Goal: Download file/media

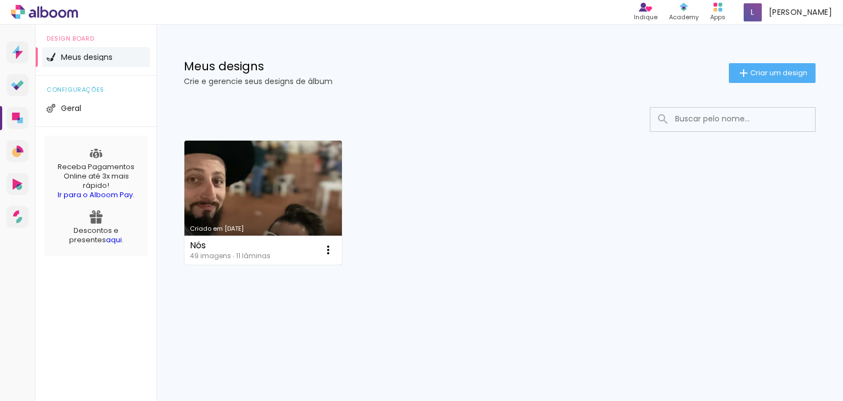
click at [305, 186] on link "Criado em [DATE]" at bounding box center [263, 203] width 158 height 124
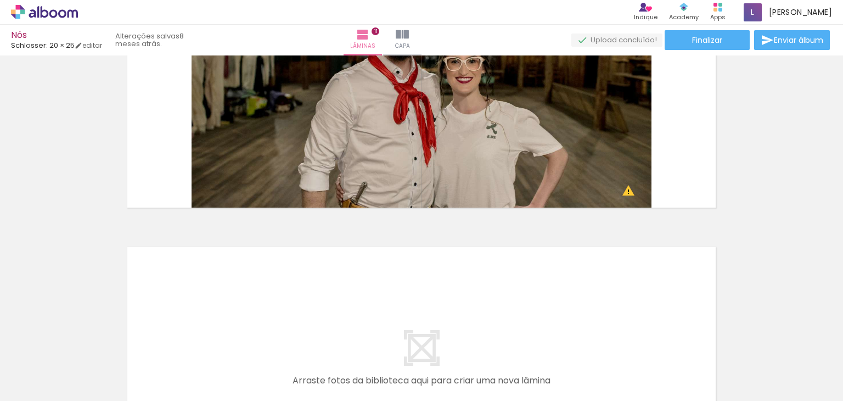
scroll to position [2822, 0]
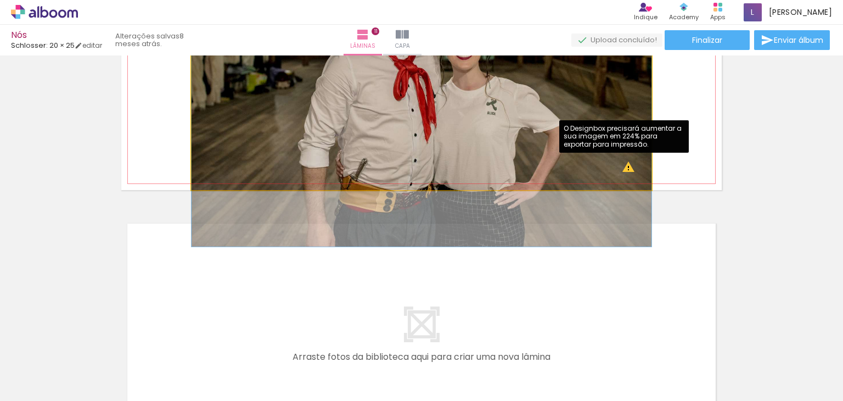
click at [622, 169] on quentale-photo at bounding box center [422, 69] width 460 height 241
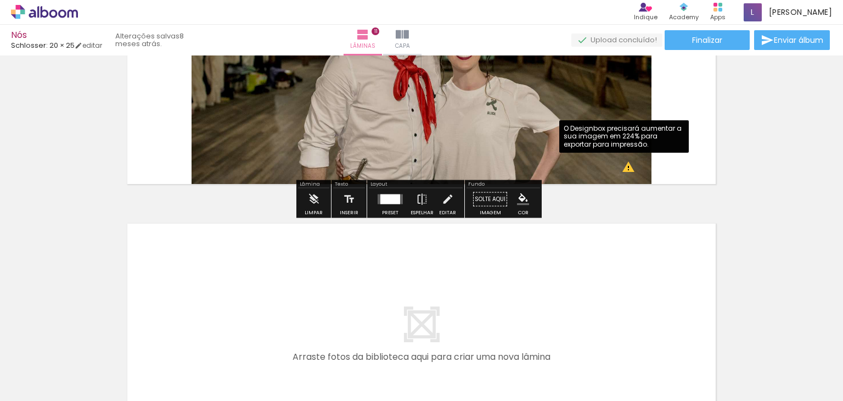
click at [622, 169] on quentale-photo at bounding box center [422, 69] width 460 height 241
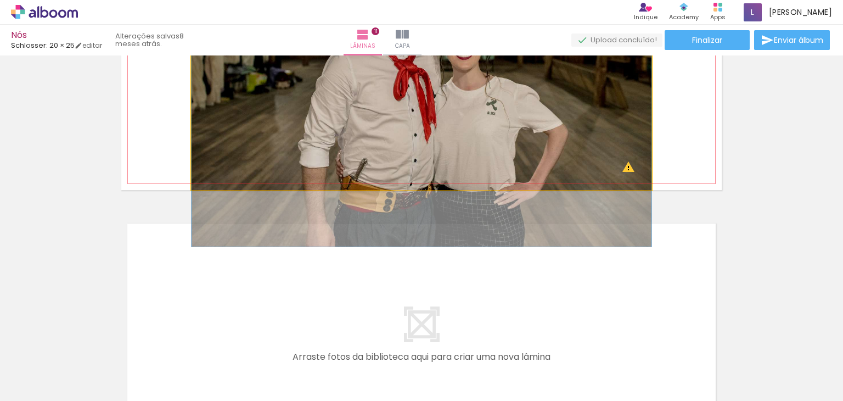
click at [622, 169] on quentale-photo at bounding box center [422, 69] width 460 height 241
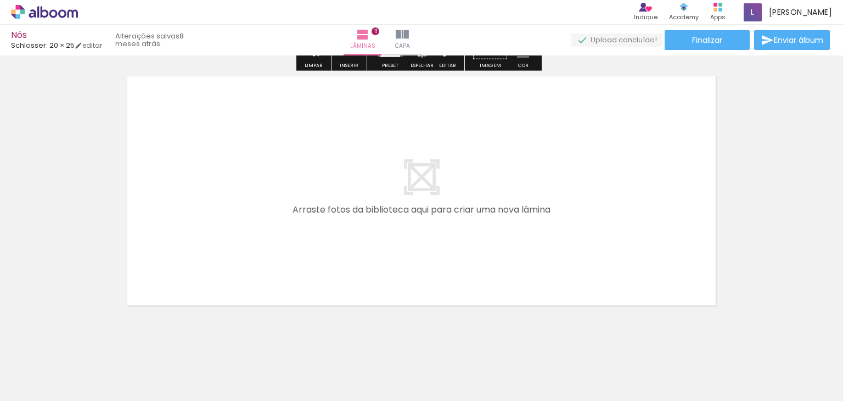
scroll to position [2987, 0]
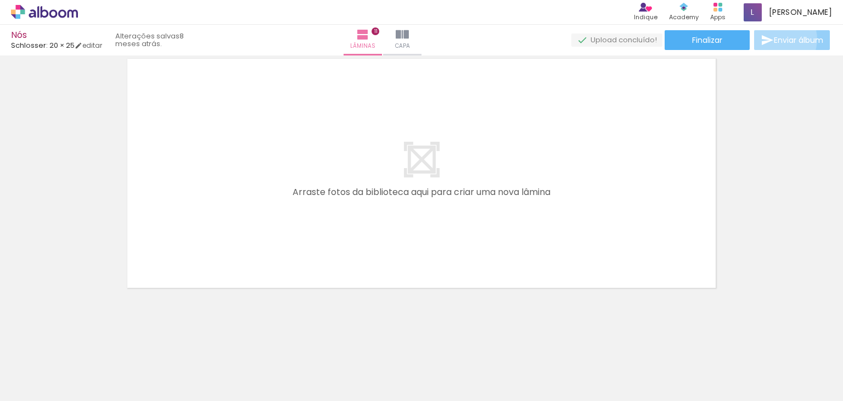
click at [770, 40] on iron-icon at bounding box center [767, 39] width 13 height 13
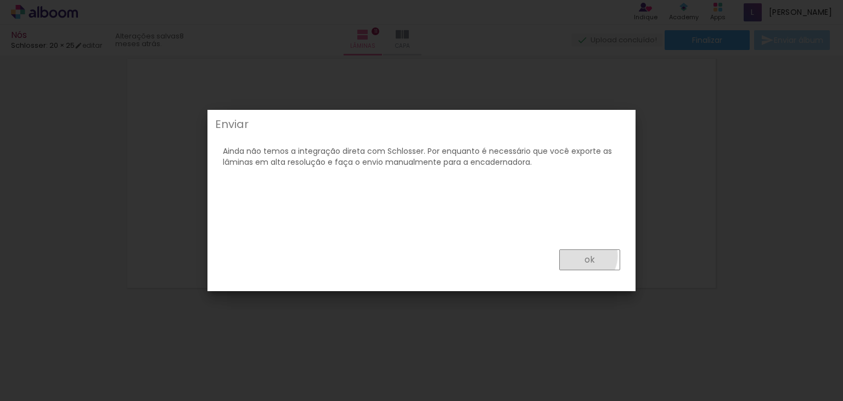
click at [583, 256] on paper-button "ok" at bounding box center [589, 259] width 61 height 21
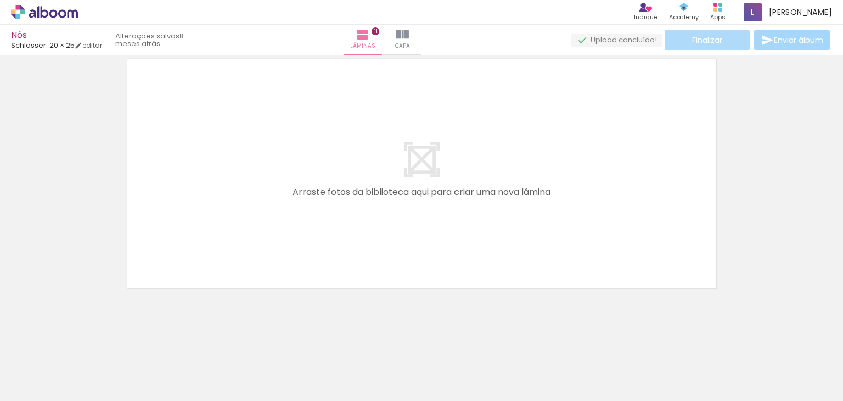
click at [716, 36] on span "Finalizar" at bounding box center [707, 40] width 30 height 8
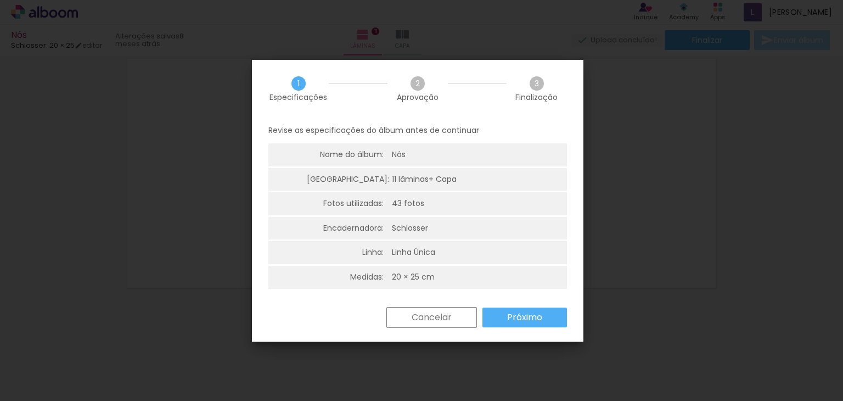
drag, startPoint x: 432, startPoint y: 154, endPoint x: 438, endPoint y: 194, distance: 40.0
click at [437, 192] on ul "Nome do álbum: Nós Lâminas: 11 lâminas + Capa Fotos utilizadas: 43 fotos Encade…" at bounding box center [417, 216] width 299 height 147
click at [0, 0] on slot "Próximo" at bounding box center [0, 0] width 0 height 0
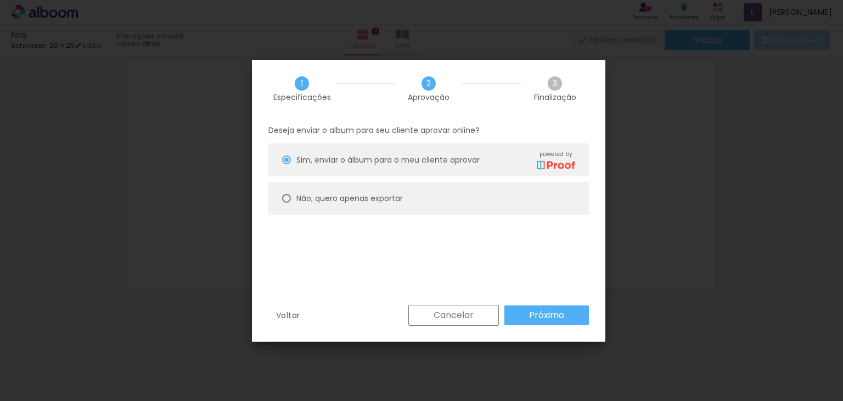
drag, startPoint x: 400, startPoint y: 201, endPoint x: 519, endPoint y: 282, distance: 143.4
click at [507, 257] on div "Deseja enviar o album para seu cliente aprovar online? Sim, enviar o álbum para…" at bounding box center [428, 211] width 353 height 188
click at [0, 0] on slot "Próximo" at bounding box center [0, 0] width 0 height 0
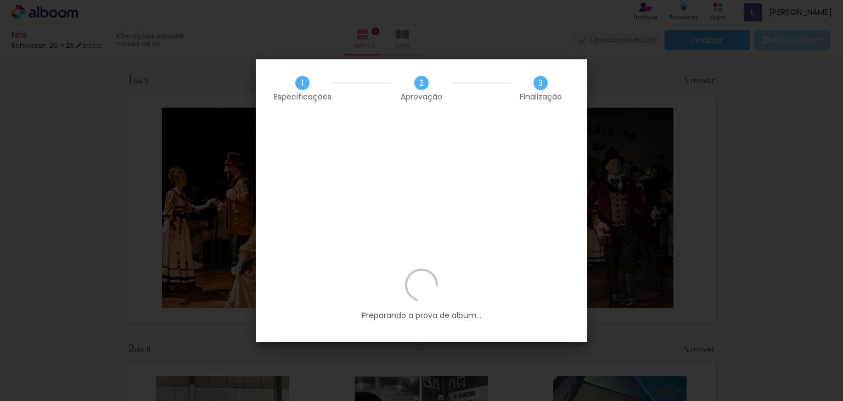
scroll to position [2987, 0]
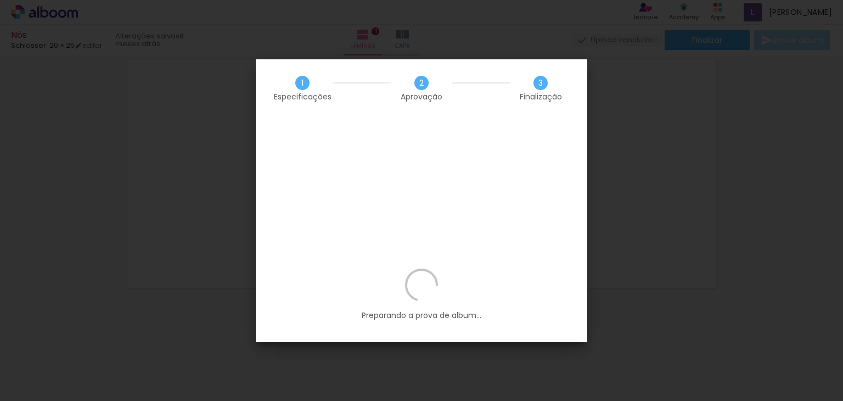
click at [430, 268] on div "Preparando a prova de album..." at bounding box center [422, 305] width 332 height 74
click at [678, 194] on iron-overlay-backdrop at bounding box center [421, 200] width 843 height 401
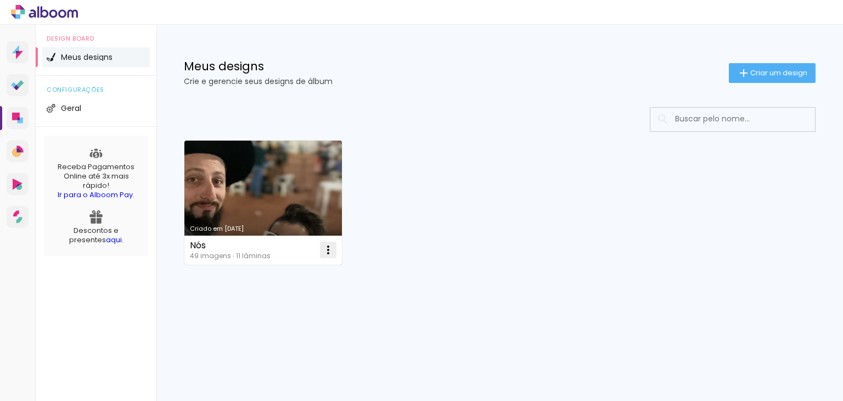
click at [329, 248] on iron-icon at bounding box center [328, 249] width 13 height 13
click at [269, 195] on link "Criado em [DATE]" at bounding box center [263, 203] width 158 height 124
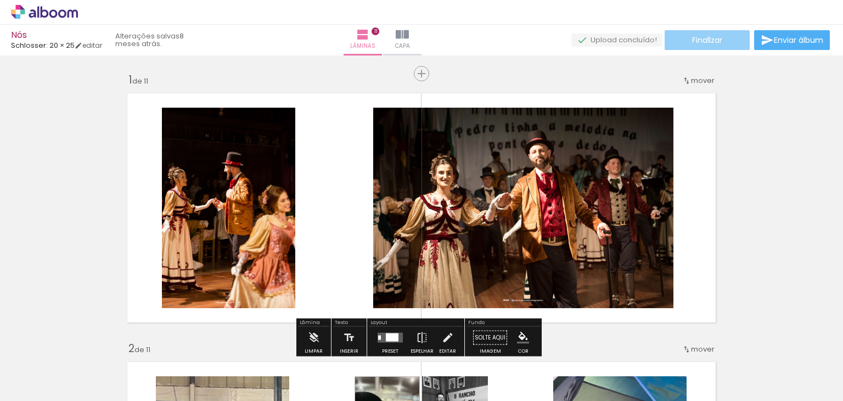
click at [705, 38] on span "Finalizar" at bounding box center [707, 40] width 30 height 8
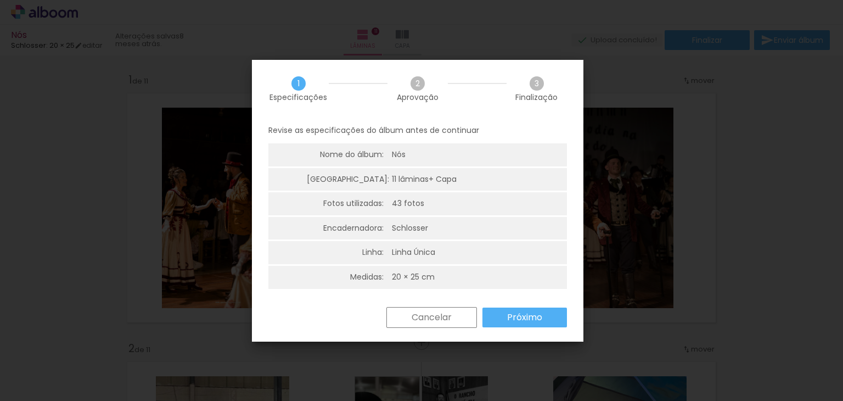
click at [0, 0] on slot "Próximo" at bounding box center [0, 0] width 0 height 0
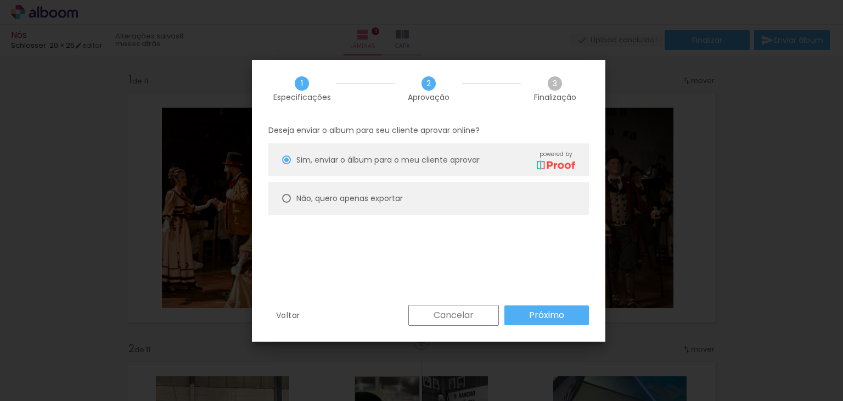
click at [0, 0] on slot "Não, quero apenas exportar" at bounding box center [0, 0] width 0 height 0
type paper-radio-button "on"
click at [0, 0] on slot "Próximo" at bounding box center [0, 0] width 0 height 0
type input "Alta, 300 DPI"
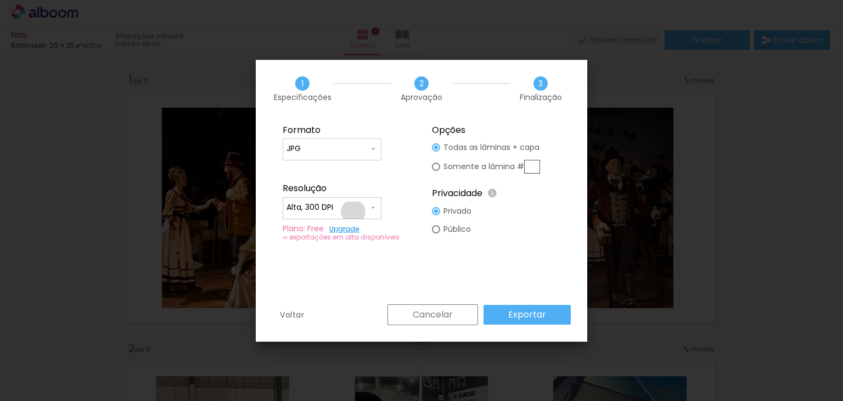
click at [353, 211] on input "Alta, 300 DPI" at bounding box center [328, 207] width 82 height 11
click at [353, 211] on paper-item "Alta, 300 DPI" at bounding box center [332, 206] width 99 height 22
click at [357, 158] on paper-input-container "JPG" at bounding box center [332, 149] width 99 height 22
click at [362, 163] on paper-item "PDF" at bounding box center [332, 169] width 99 height 22
type input "PDF"
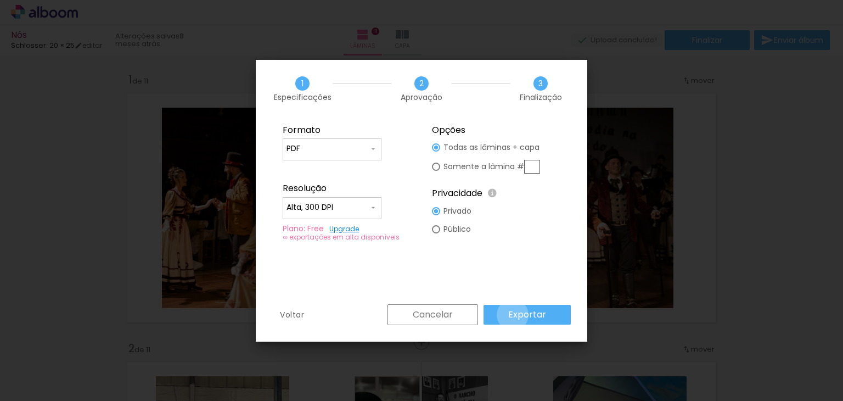
click at [0, 0] on slot "Exportar" at bounding box center [0, 0] width 0 height 0
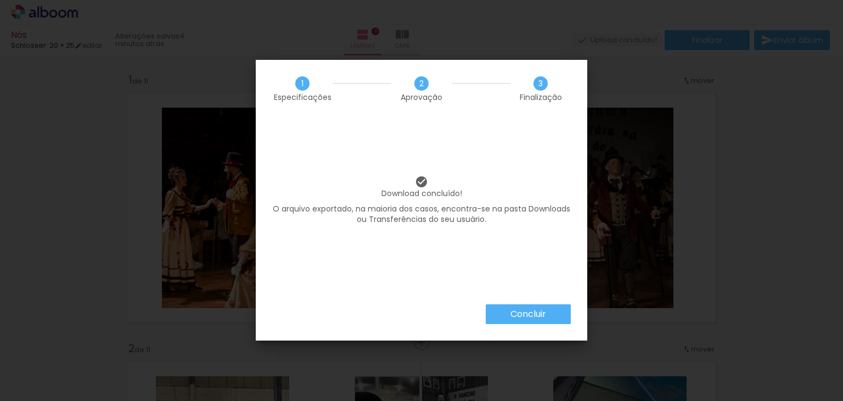
click at [502, 311] on paper-button "Concluir" at bounding box center [528, 314] width 85 height 20
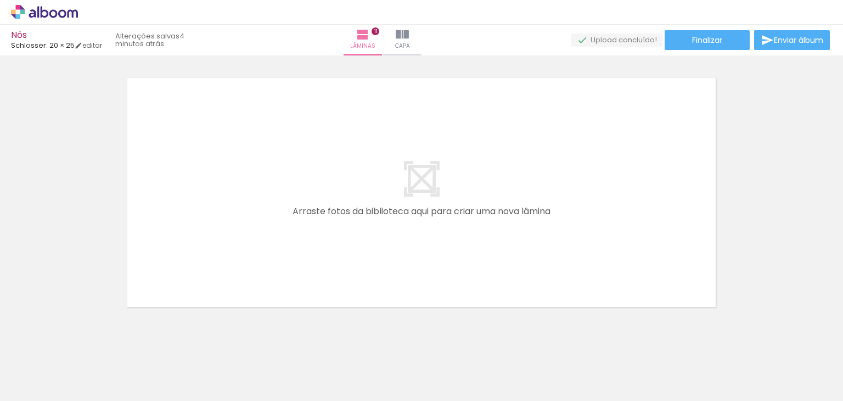
scroll to position [2987, 0]
